Goal: Check status: Check status

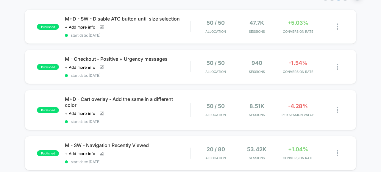
scroll to position [55, 0]
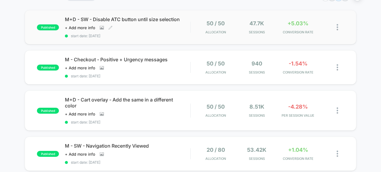
click at [140, 34] on span "start date: [DATE]" at bounding box center [127, 36] width 125 height 4
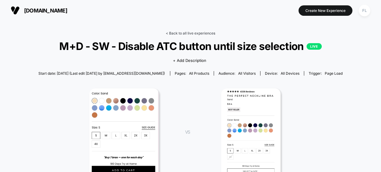
click at [178, 33] on link "< Back to all live experiences" at bounding box center [190, 33] width 49 height 4
